Goal: Task Accomplishment & Management: Use online tool/utility

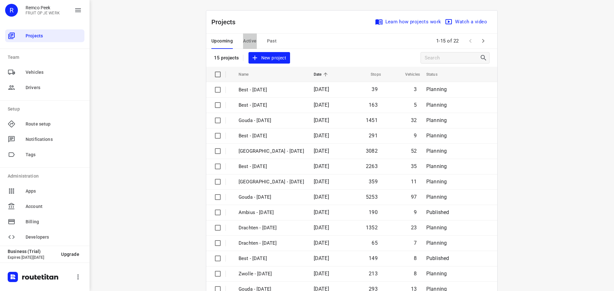
click at [248, 39] on span "Active" at bounding box center [249, 41] width 13 height 8
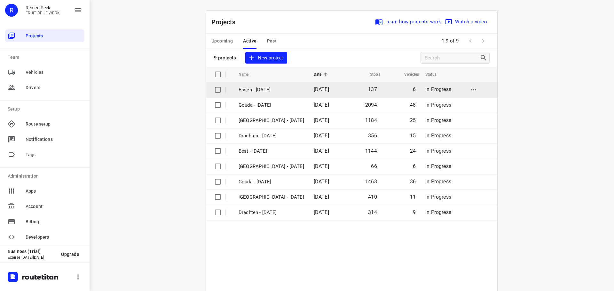
click at [251, 94] on td "Essen - [DATE]" at bounding box center [270, 89] width 76 height 15
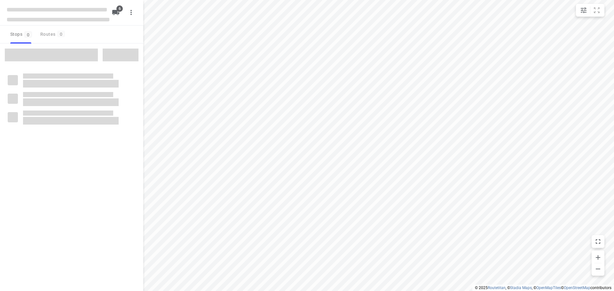
checkbox input "true"
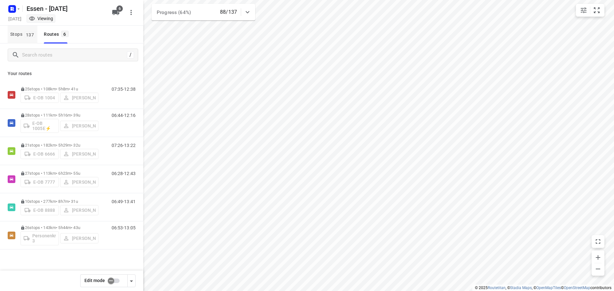
click at [19, 36] on span "Stops 137" at bounding box center [23, 34] width 27 height 8
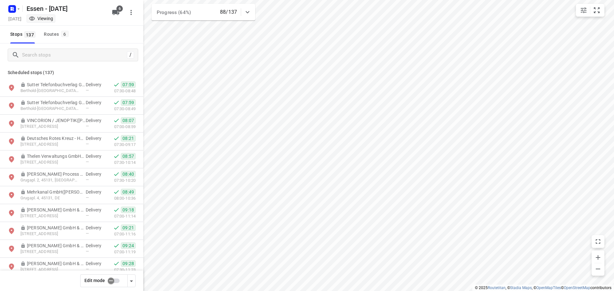
click at [27, 48] on div "/" at bounding box center [71, 54] width 143 height 23
click at [28, 51] on input "Search stops" at bounding box center [79, 55] width 115 height 10
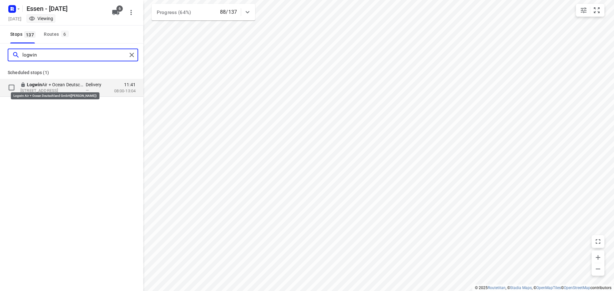
type input "logwin"
click at [53, 83] on p "Logwin Air + Ocean Deutschland GmbH([PERSON_NAME])" at bounding box center [56, 84] width 59 height 6
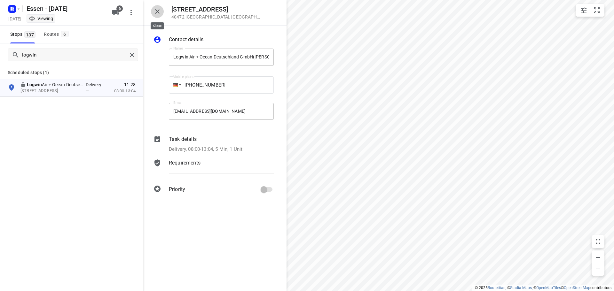
click at [160, 10] on icon "button" at bounding box center [157, 12] width 8 height 8
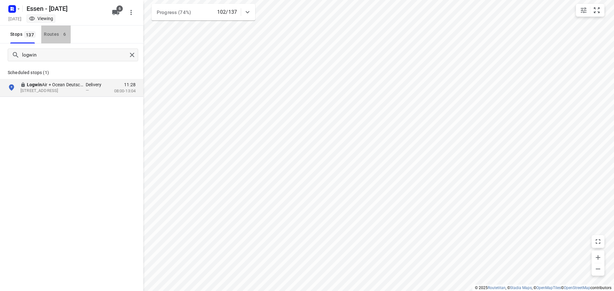
click at [44, 34] on div "Routes 6" at bounding box center [57, 34] width 27 height 8
